Goal: Task Accomplishment & Management: Manage account settings

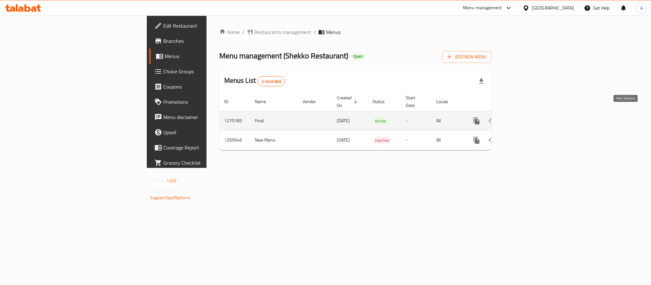
click at [526, 117] on icon "enhanced table" at bounding box center [522, 121] width 8 height 8
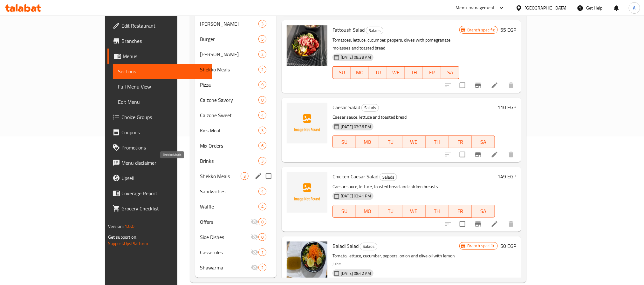
scroll to position [149, 0]
click at [200, 157] on span "Drinks" at bounding box center [220, 161] width 41 height 8
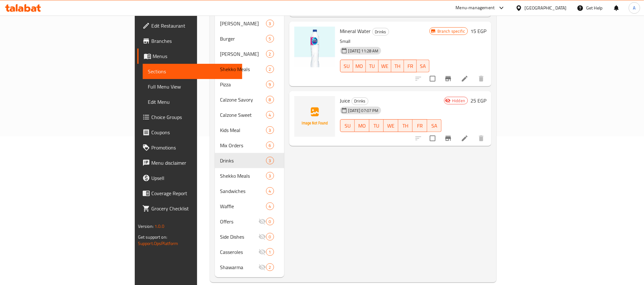
scroll to position [6, 0]
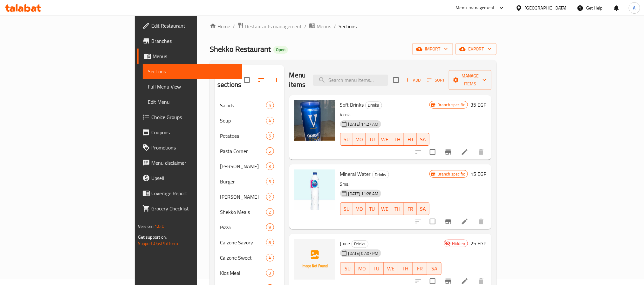
click at [505, 8] on icon at bounding box center [502, 8] width 8 height 8
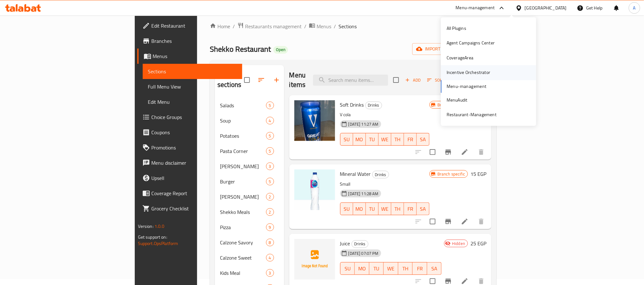
click at [477, 75] on div "Incentive Orchestrator" at bounding box center [468, 72] width 44 height 7
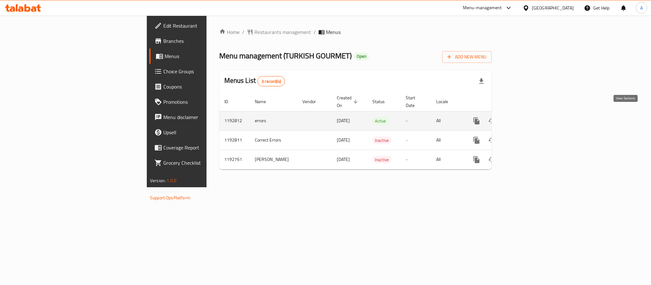
click at [526, 117] on icon "enhanced table" at bounding box center [522, 121] width 8 height 8
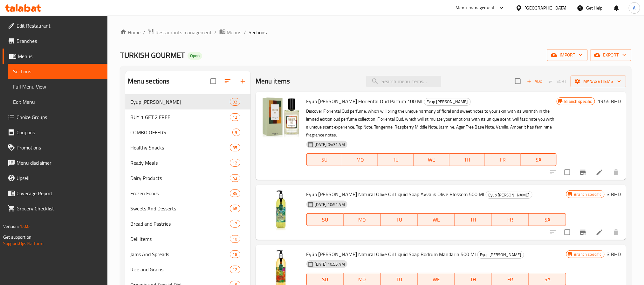
click at [600, 138] on div "Branch specific 19.55 BHD" at bounding box center [588, 136] width 64 height 78
click at [409, 84] on input "search" at bounding box center [403, 81] width 75 height 11
paste input "Eker Ayran 195"
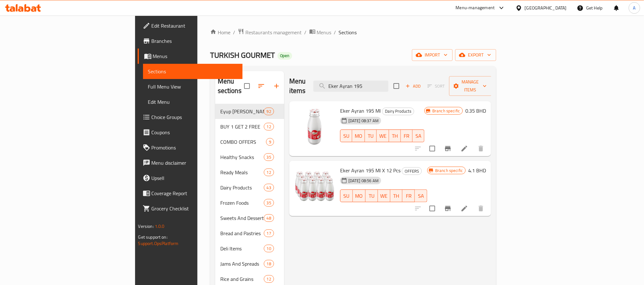
type input "Eker Ayran 195"
click at [319, 256] on div "Menu items Eker Ayran 195 Add Sort Manage items Eker Ayran 195 Ml Dairy Product…" at bounding box center [387, 271] width 207 height 401
click at [468, 205] on icon at bounding box center [464, 209] width 8 height 8
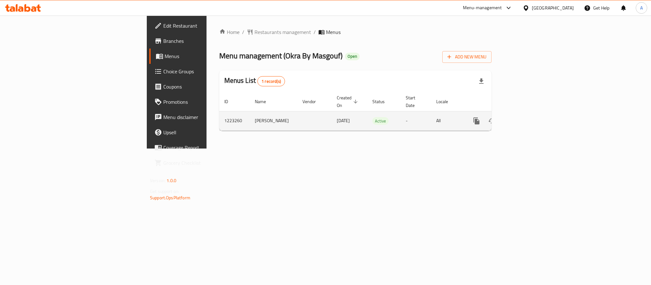
click at [526, 117] on icon "enhanced table" at bounding box center [522, 121] width 8 height 8
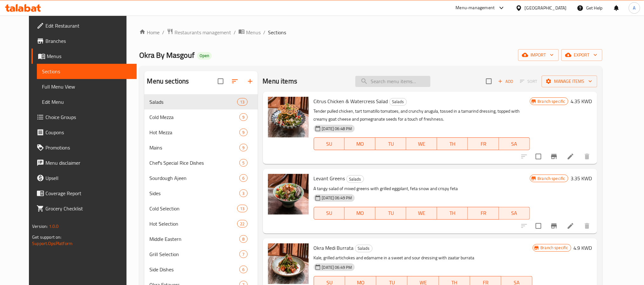
click at [384, 80] on input "search" at bounding box center [392, 81] width 75 height 11
paste input "cutlery"
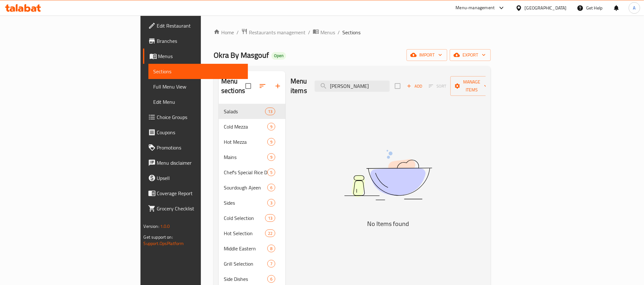
type input "[PERSON_NAME]"
click at [565, 13] on div "[GEOGRAPHIC_DATA]" at bounding box center [540, 7] width 61 height 15
click at [561, 8] on div "[GEOGRAPHIC_DATA]" at bounding box center [546, 7] width 42 height 7
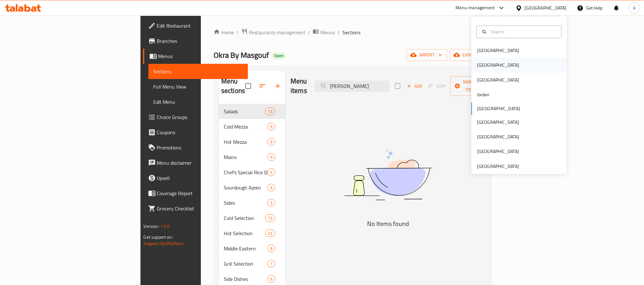
click at [484, 67] on div "[GEOGRAPHIC_DATA]" at bounding box center [498, 65] width 52 height 15
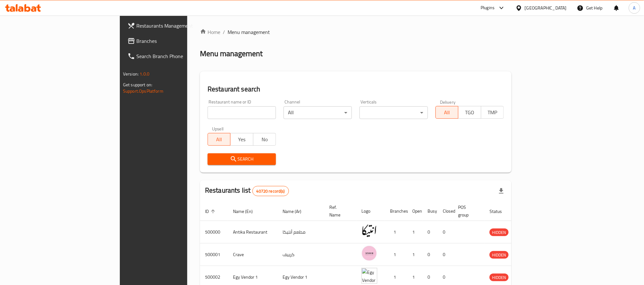
click at [136, 37] on span "Branches" at bounding box center [179, 41] width 86 height 8
